Goal: Transaction & Acquisition: Purchase product/service

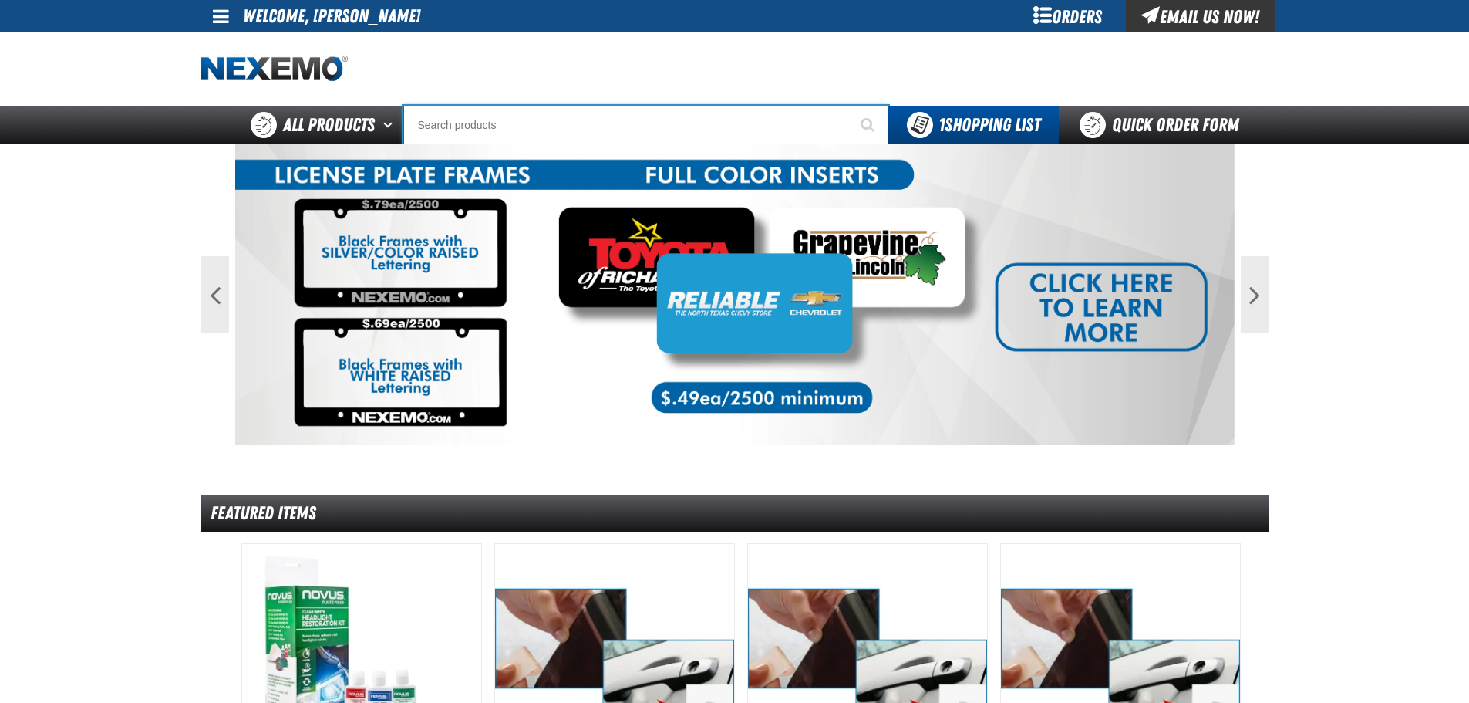
click at [443, 122] on input "Search" at bounding box center [645, 125] width 485 height 39
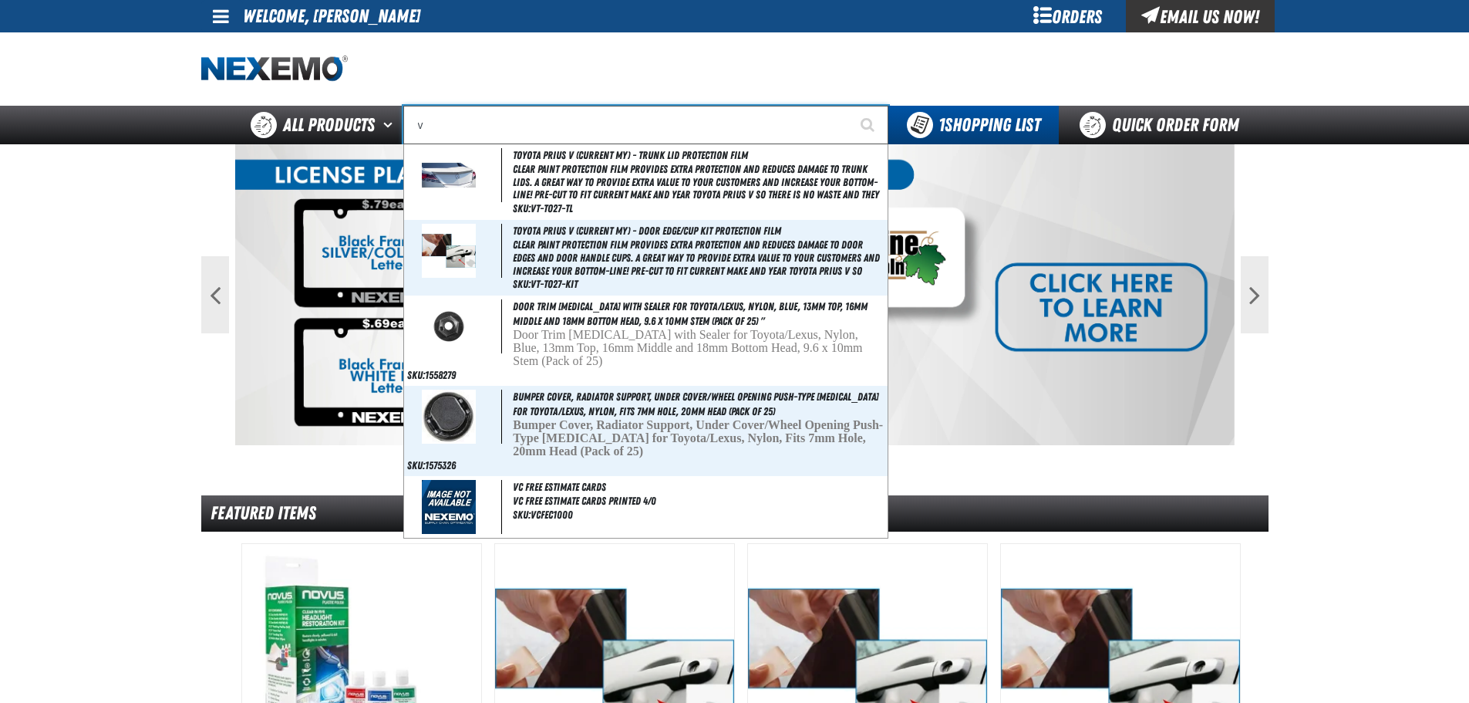
type input "vi"
type input "violet 7000-7999"
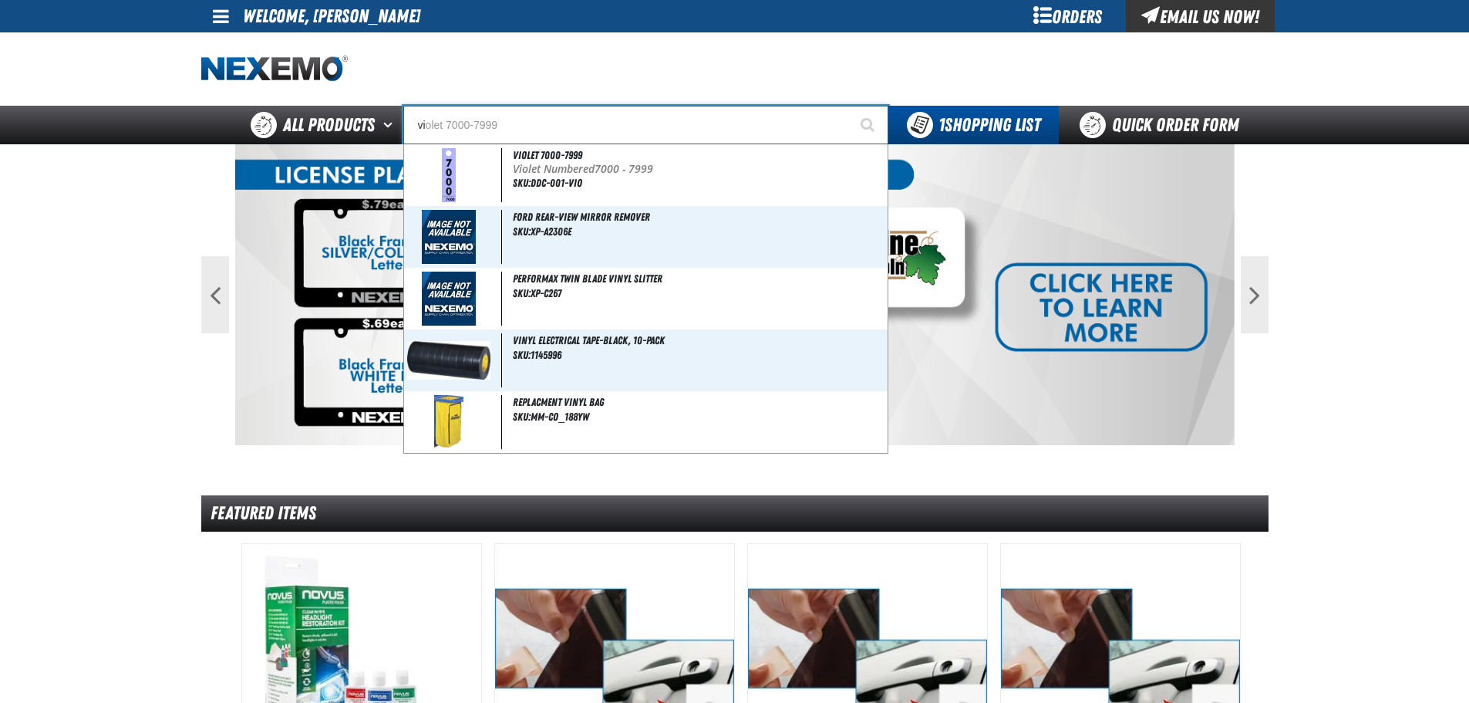
type input "vil"
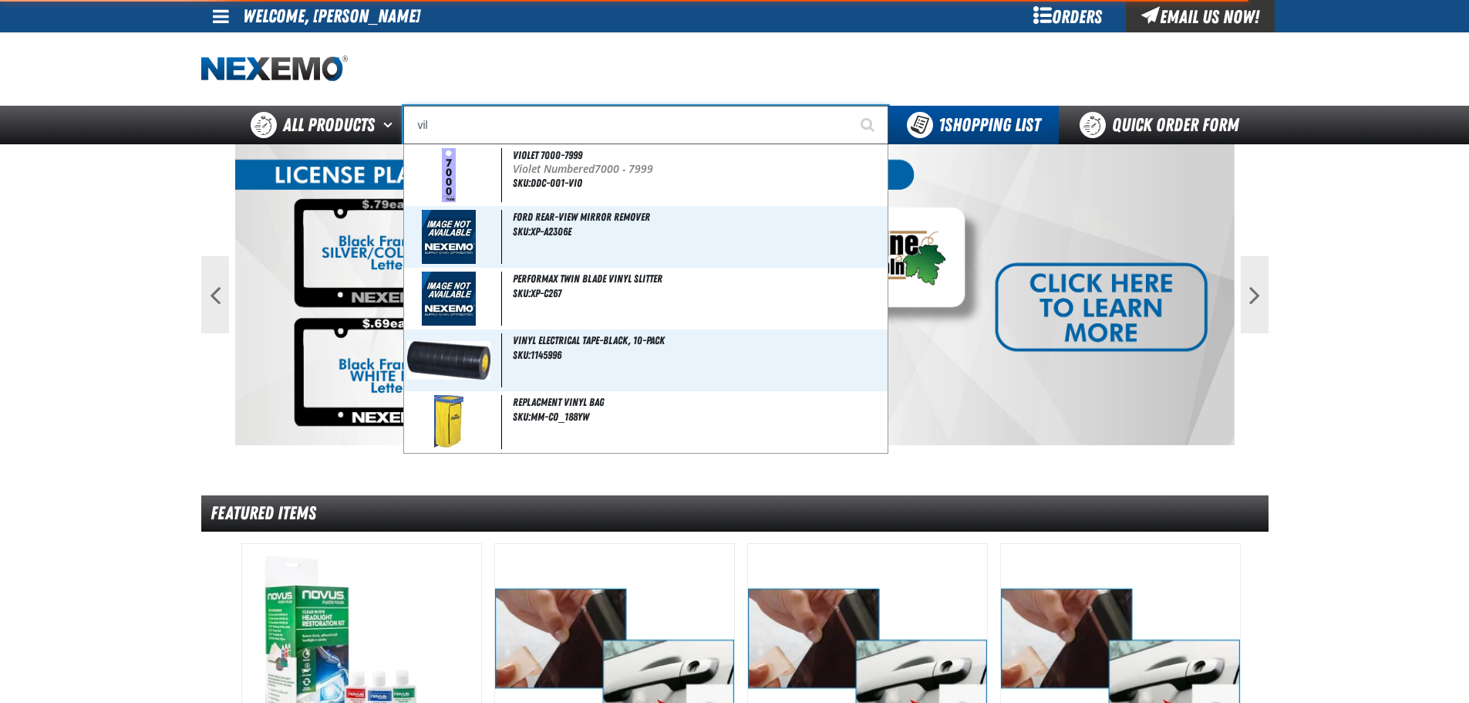
type input "village Pointe Toyota Name Badge"
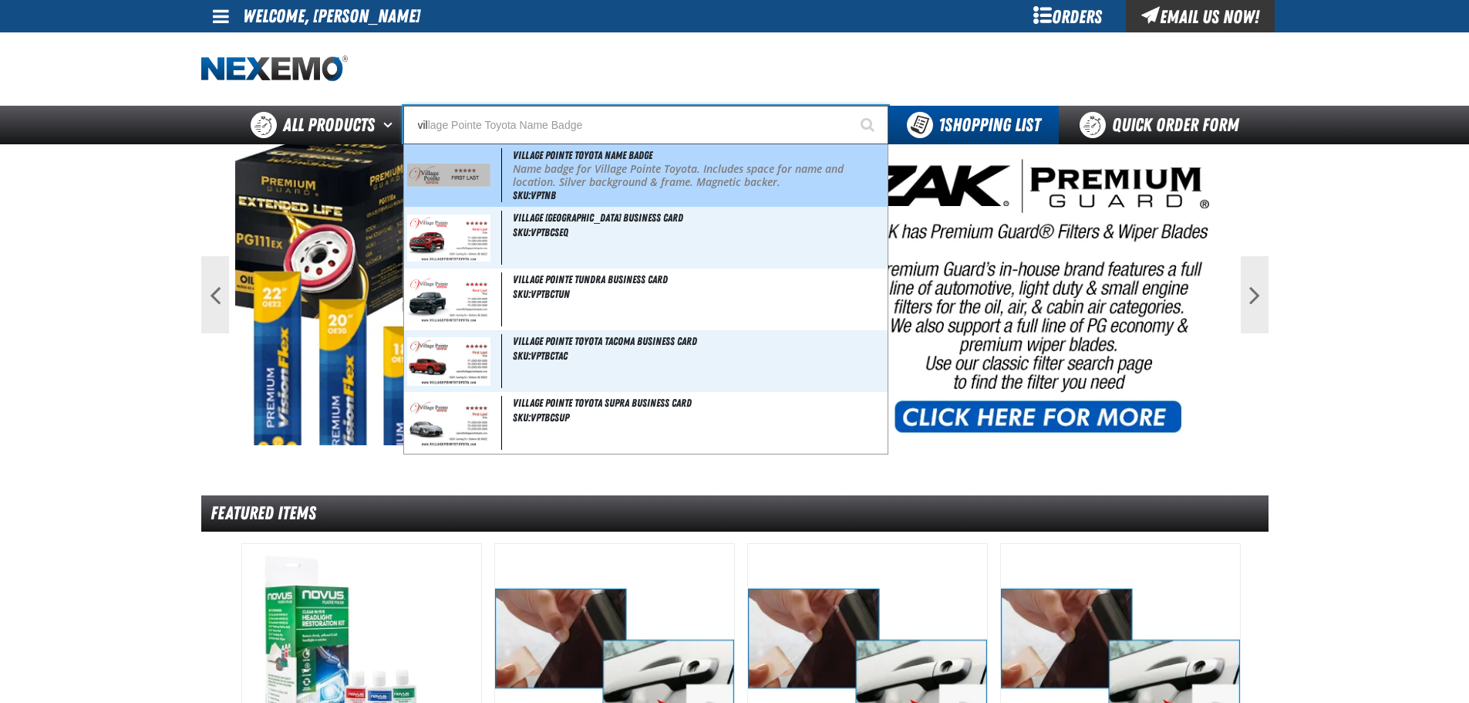
click at [473, 164] on img at bounding box center [449, 175] width 84 height 23
type input "Village Pointe Toyota Name Badge"
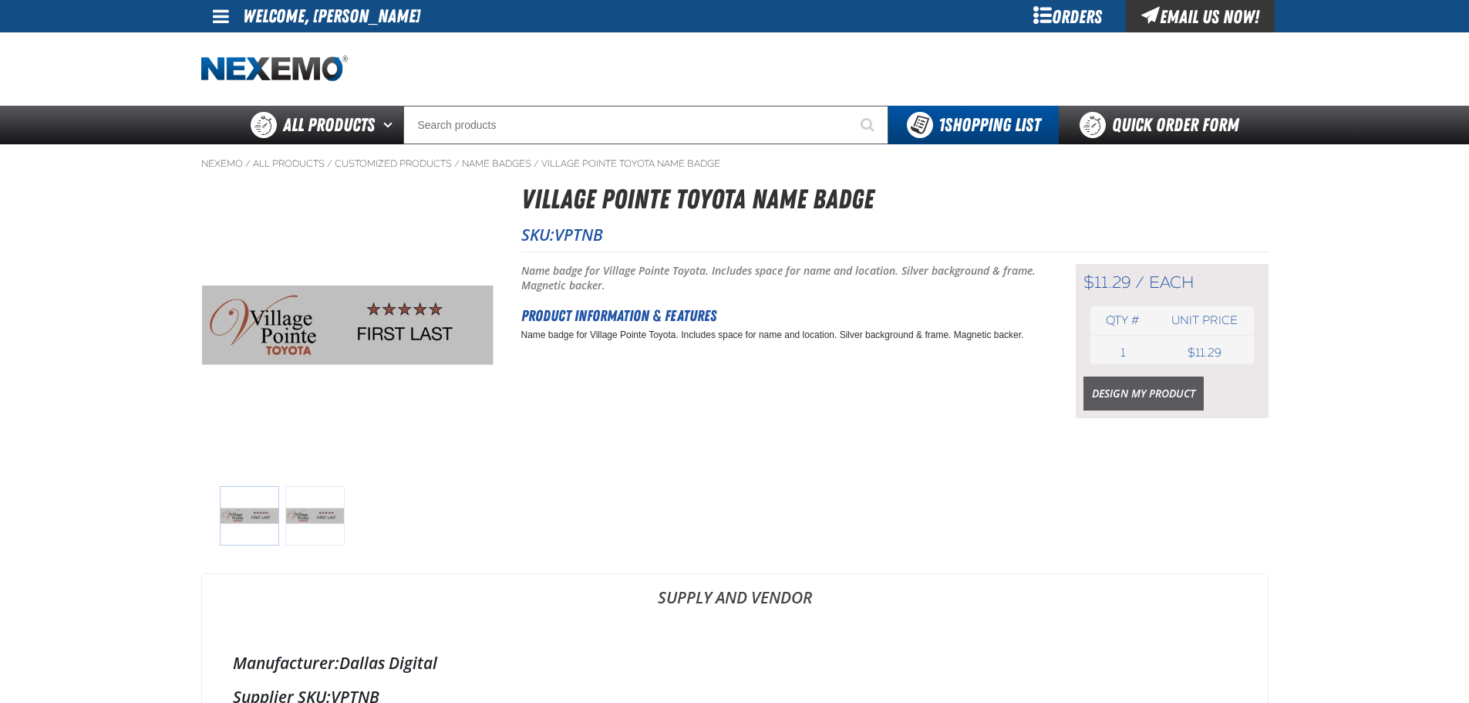
click at [1129, 382] on link "Design My Product" at bounding box center [1144, 393] width 120 height 34
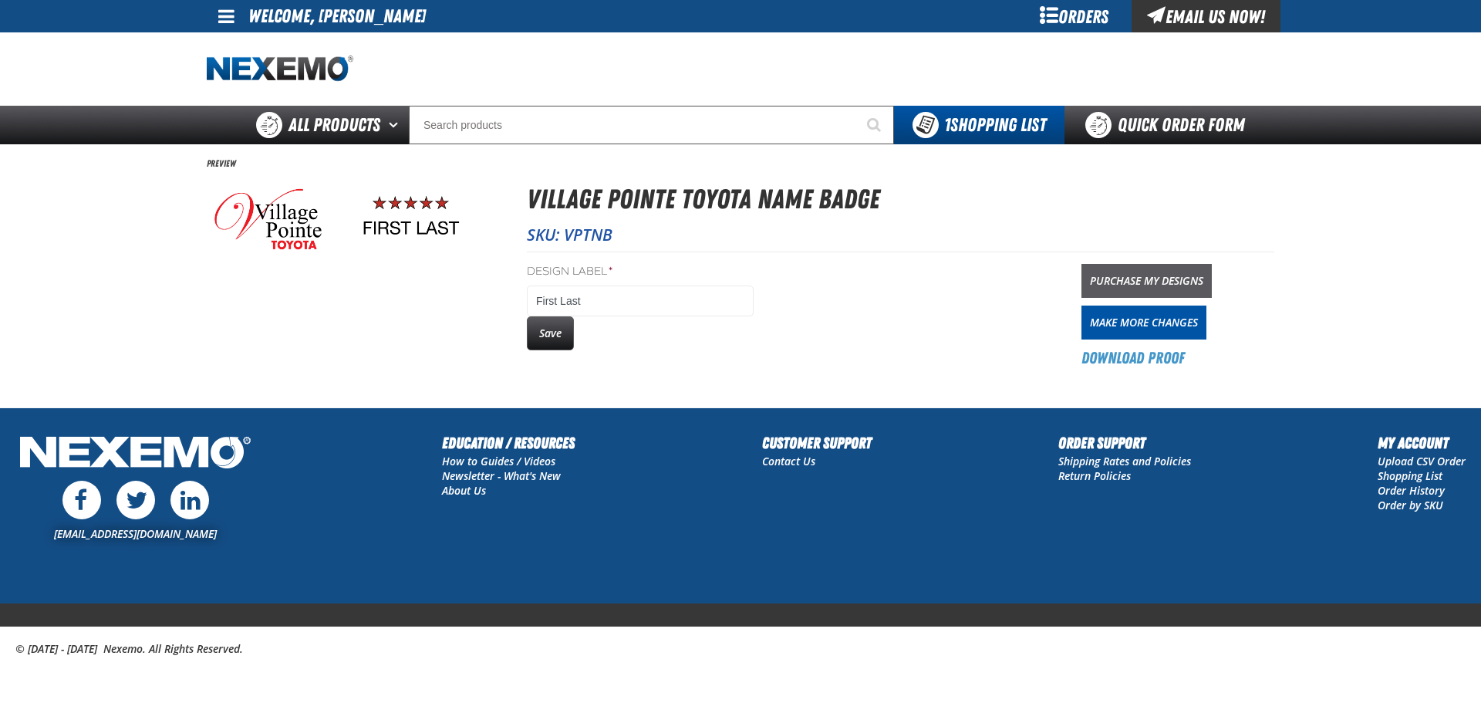
click at [1128, 271] on link "Purchase My Designs" at bounding box center [1146, 281] width 130 height 34
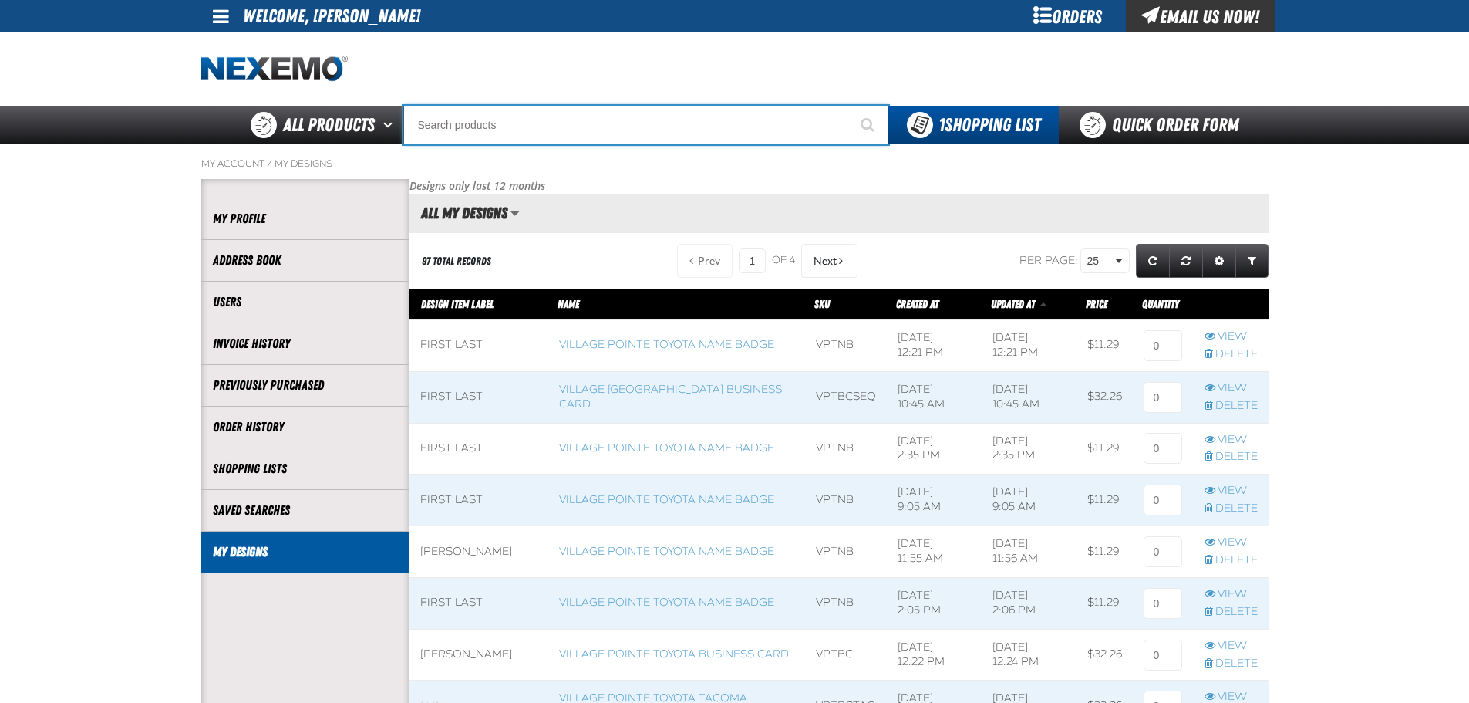
click at [484, 116] on input "Search" at bounding box center [645, 125] width 485 height 39
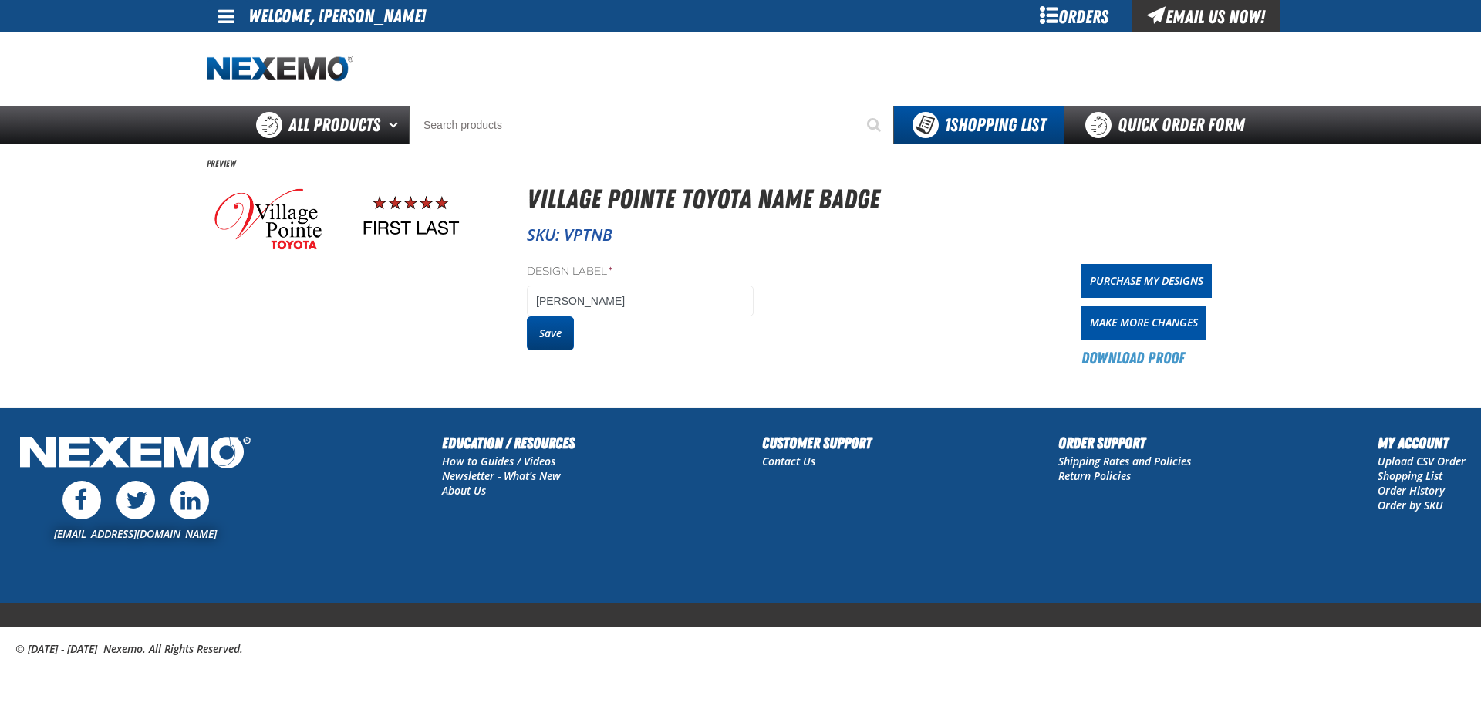
click at [549, 329] on button "Save" at bounding box center [550, 333] width 47 height 34
click at [1148, 278] on link "Purchase My Designs" at bounding box center [1146, 281] width 130 height 34
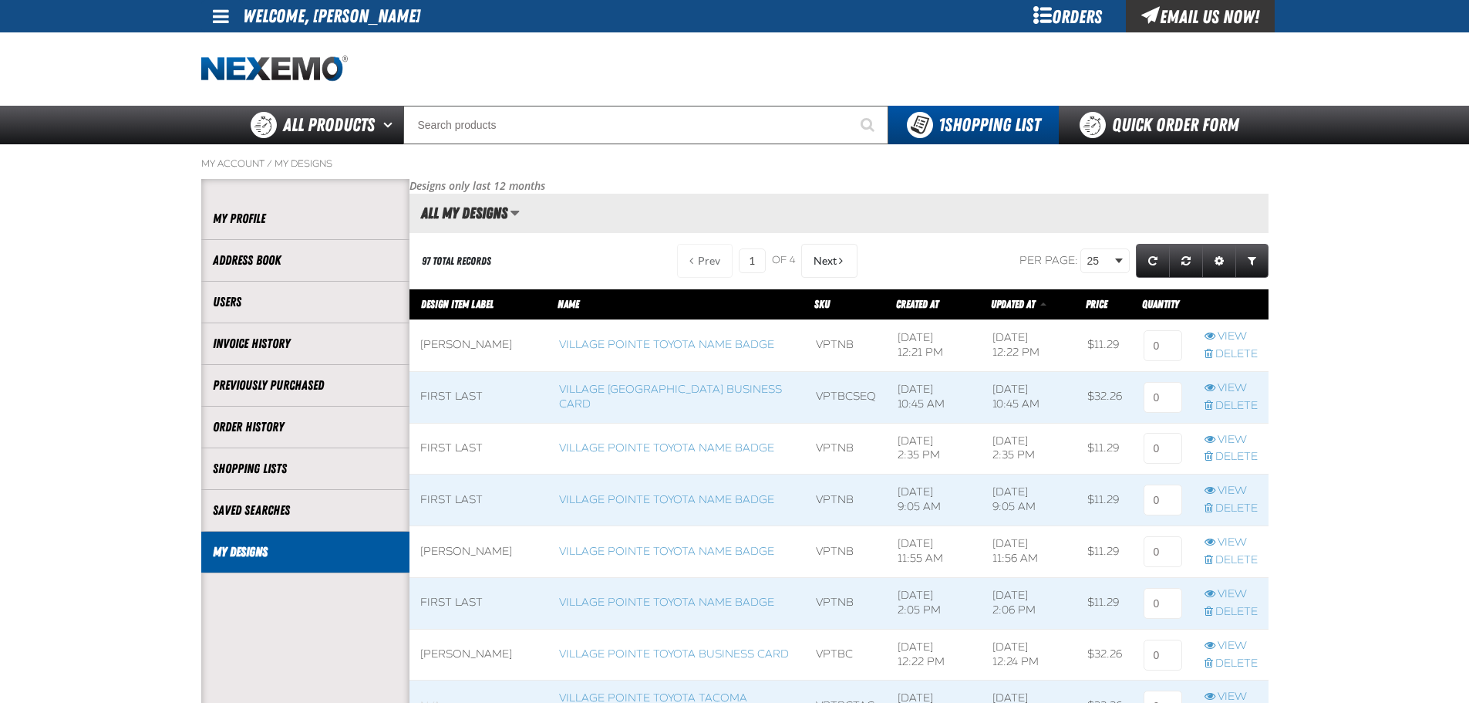
scroll to position [1, 1]
click at [1169, 345] on input at bounding box center [1163, 345] width 39 height 31
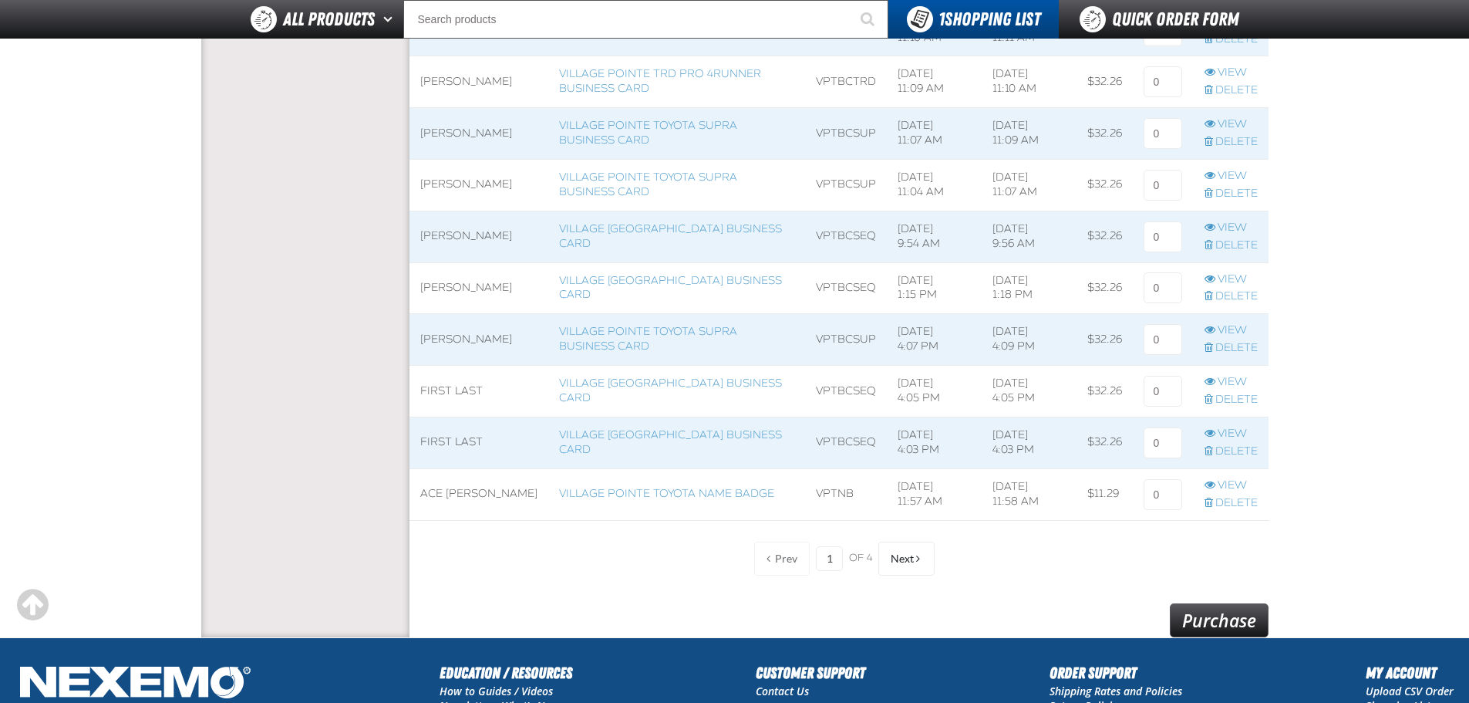
scroll to position [1279, 0]
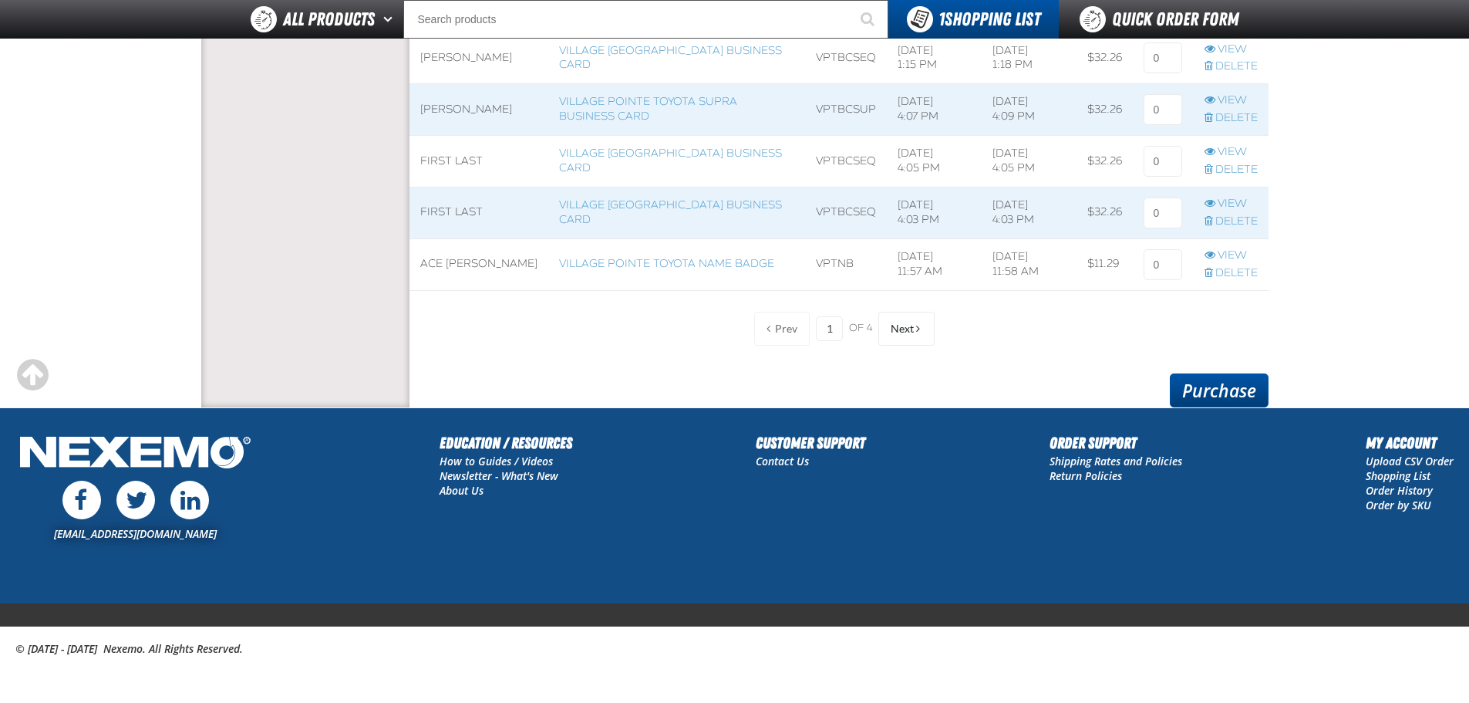
type input "1"
click at [1235, 396] on link "Purchase" at bounding box center [1219, 390] width 99 height 34
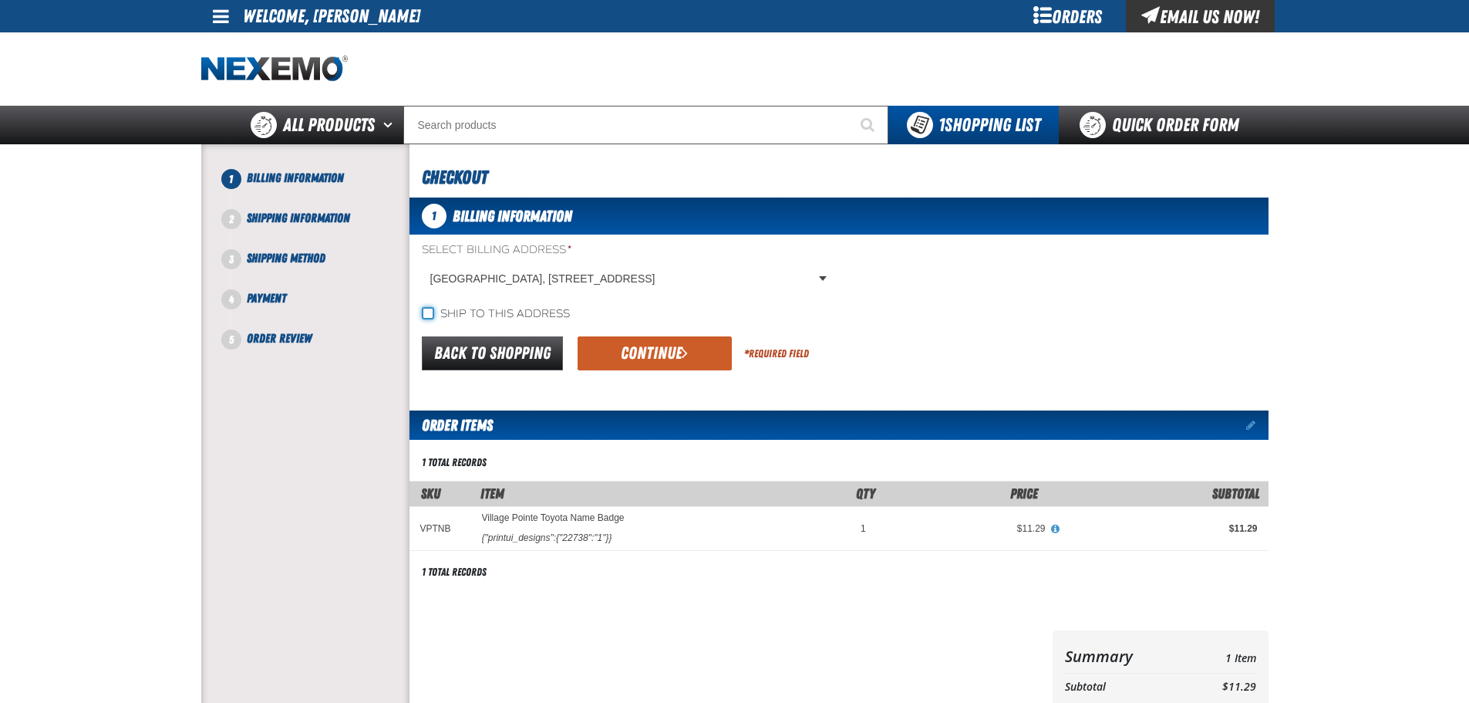
click at [428, 309] on input "Ship to this address" at bounding box center [428, 313] width 12 height 12
checkbox input "true"
click at [615, 349] on button "Continue" at bounding box center [655, 353] width 154 height 34
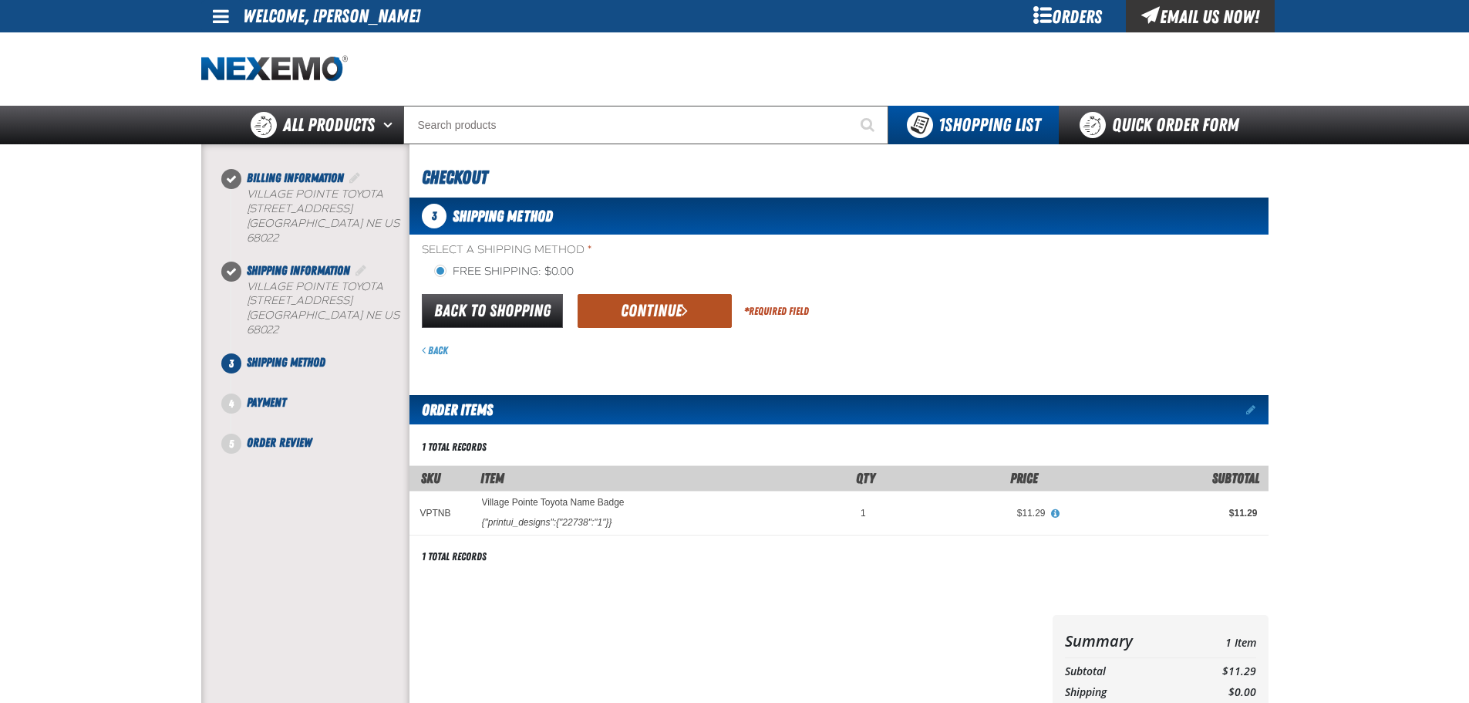
click at [599, 309] on button "Continue" at bounding box center [655, 311] width 154 height 34
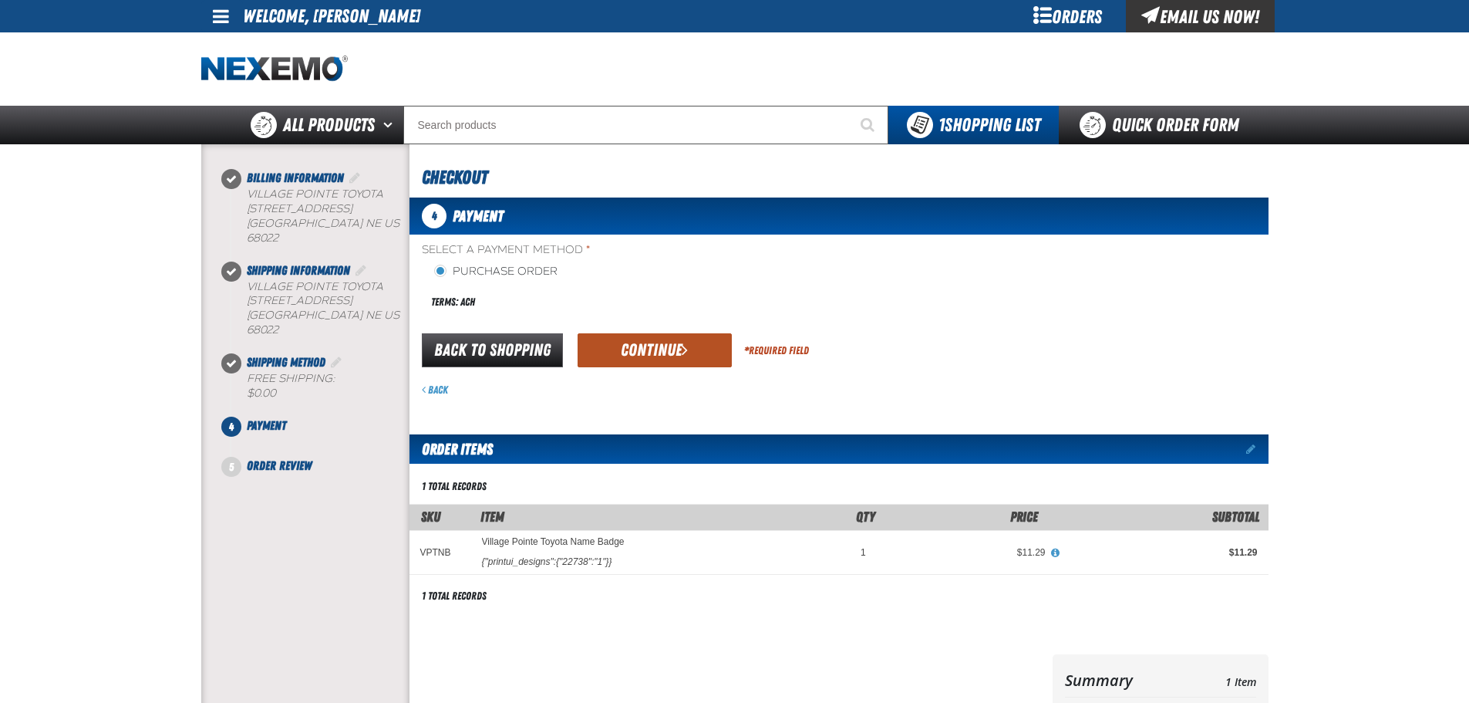
click at [612, 349] on button "Continue" at bounding box center [655, 350] width 154 height 34
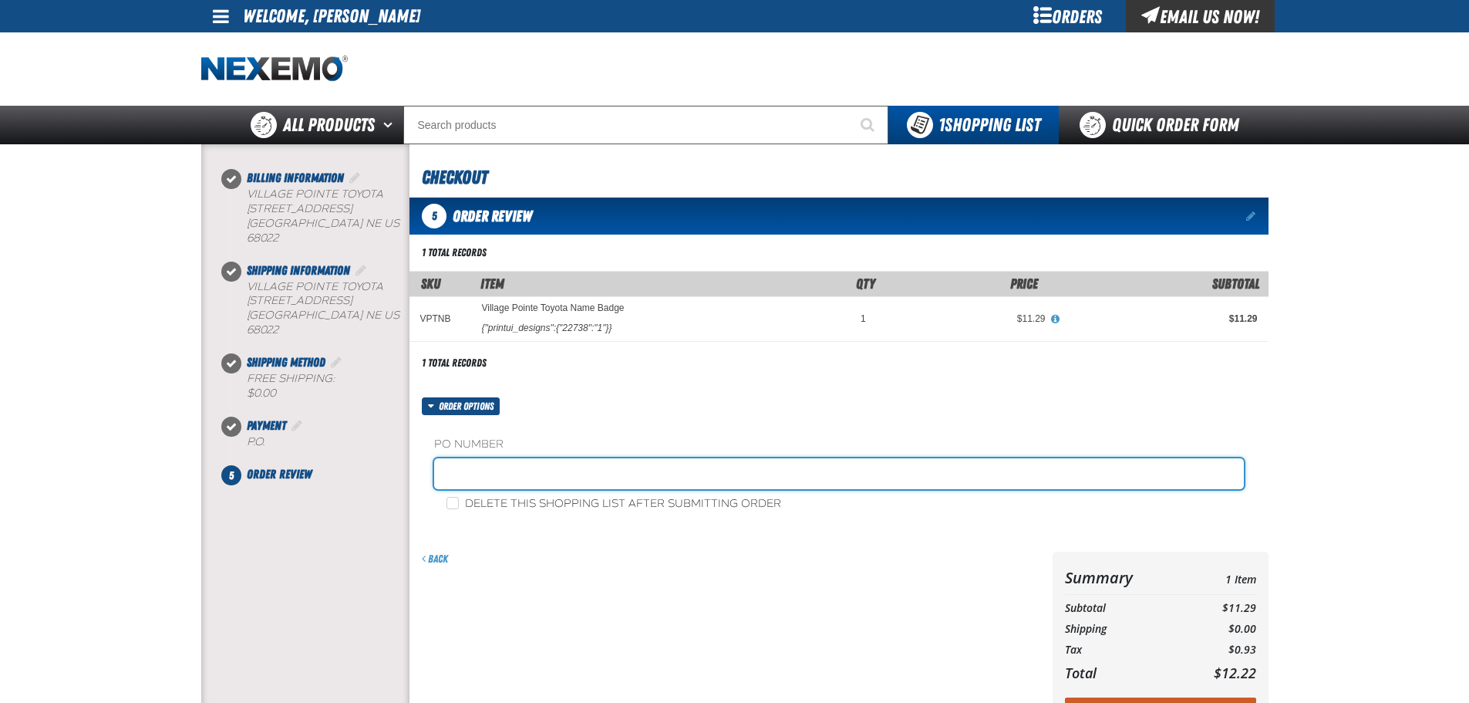
click at [527, 481] on input "text" at bounding box center [839, 473] width 810 height 31
type input "sales"
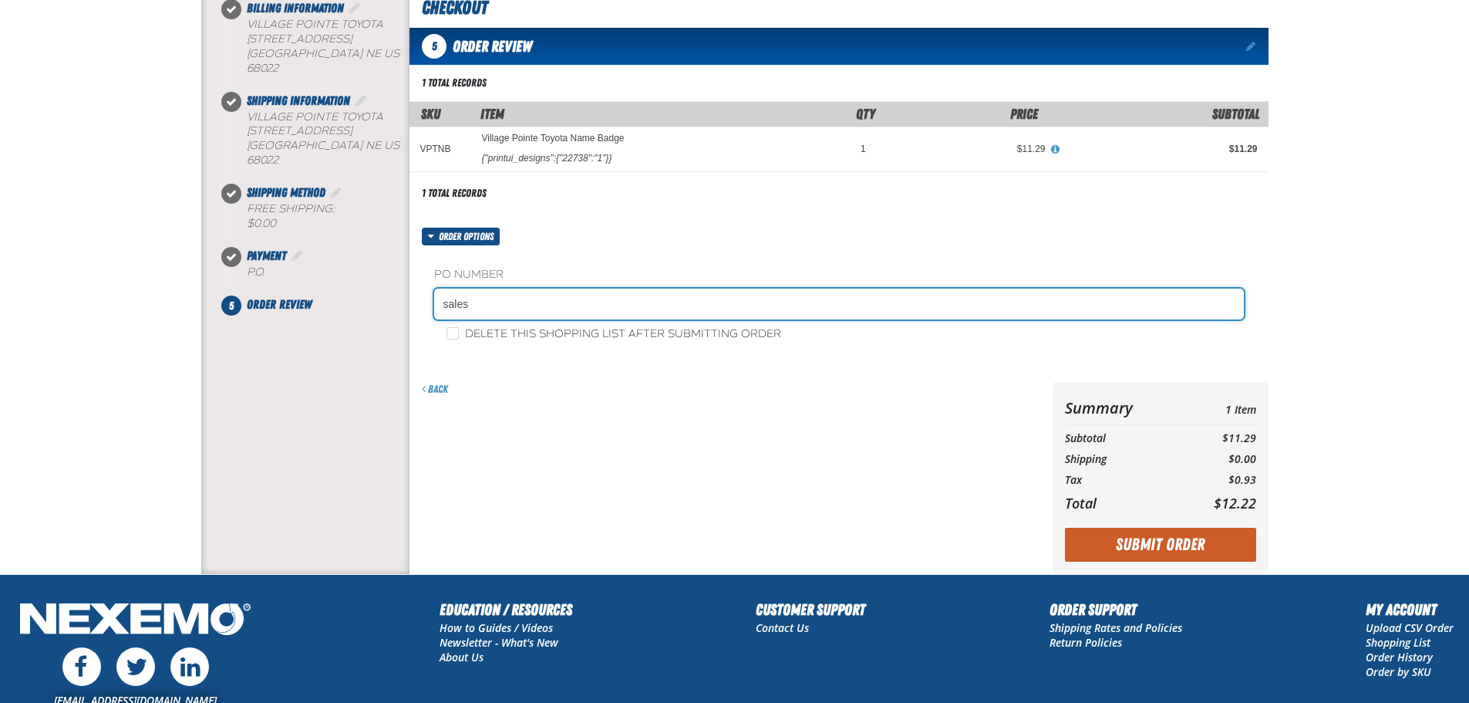
scroll to position [231, 0]
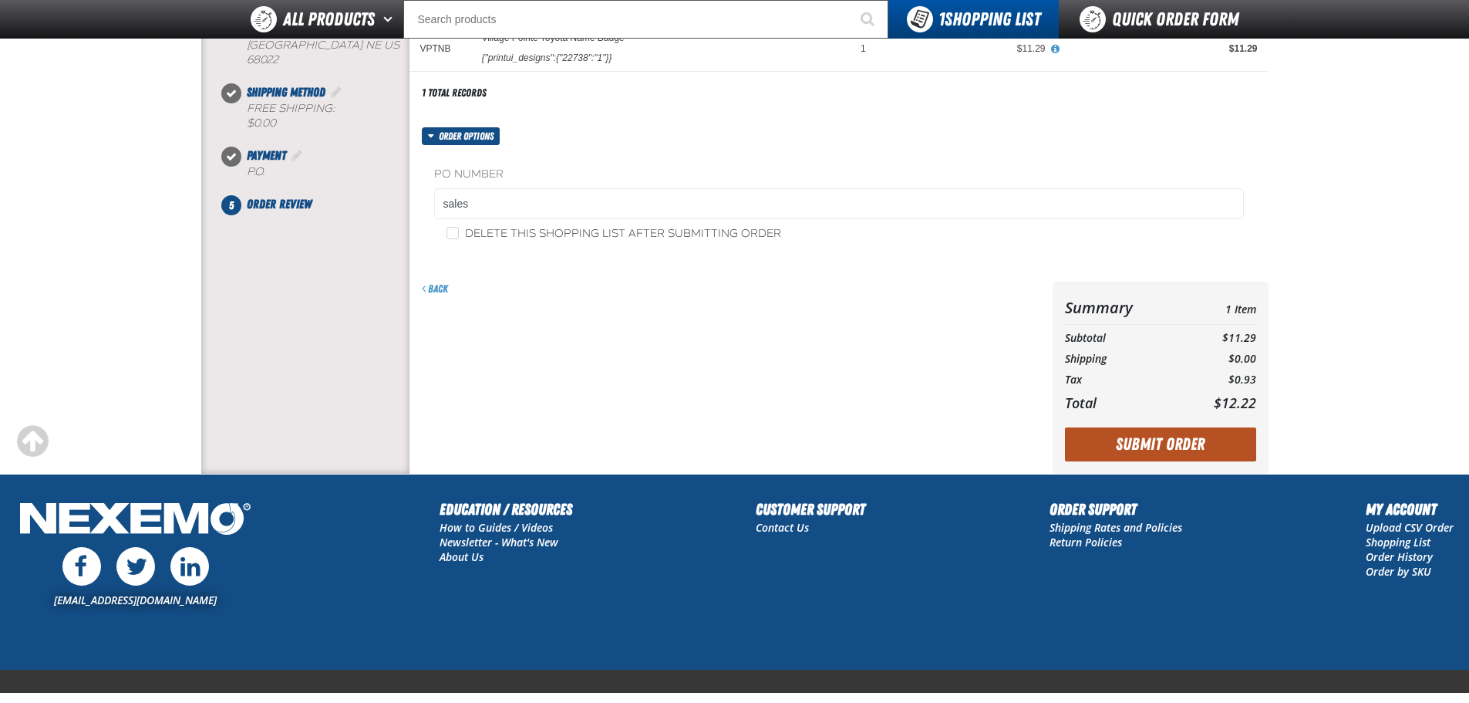
click at [1106, 446] on button "Submit Order" at bounding box center [1160, 444] width 191 height 34
